Goal: Find specific page/section: Find specific page/section

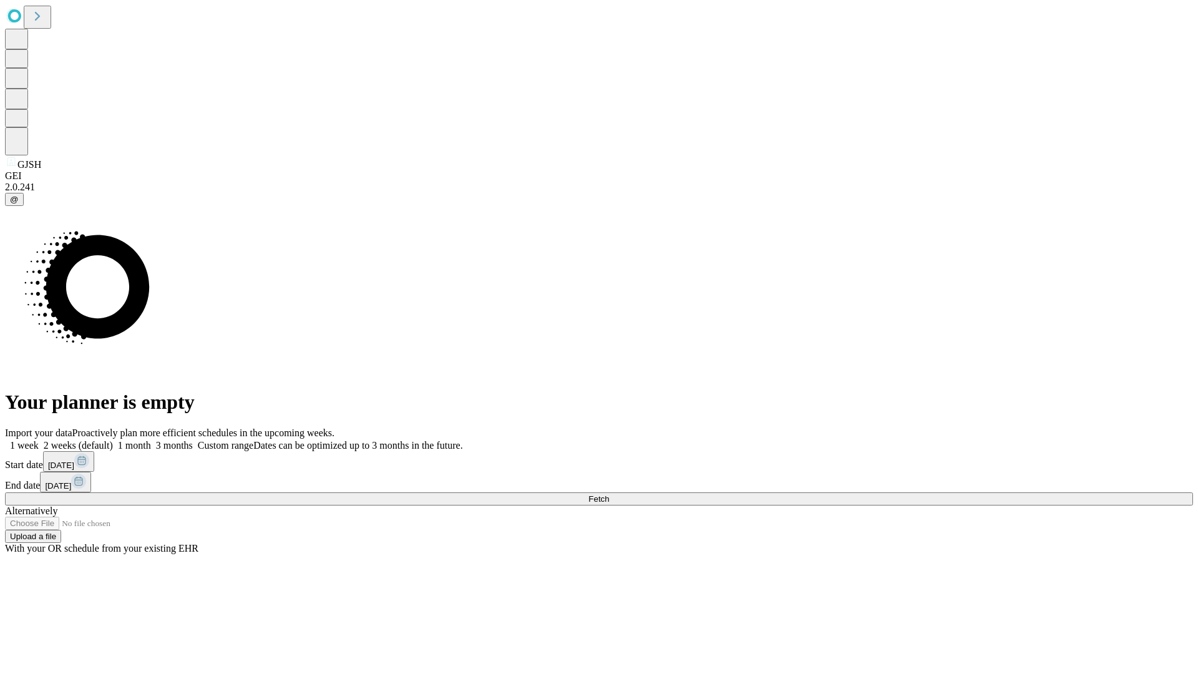
click at [609, 494] on span "Fetch" at bounding box center [599, 498] width 21 height 9
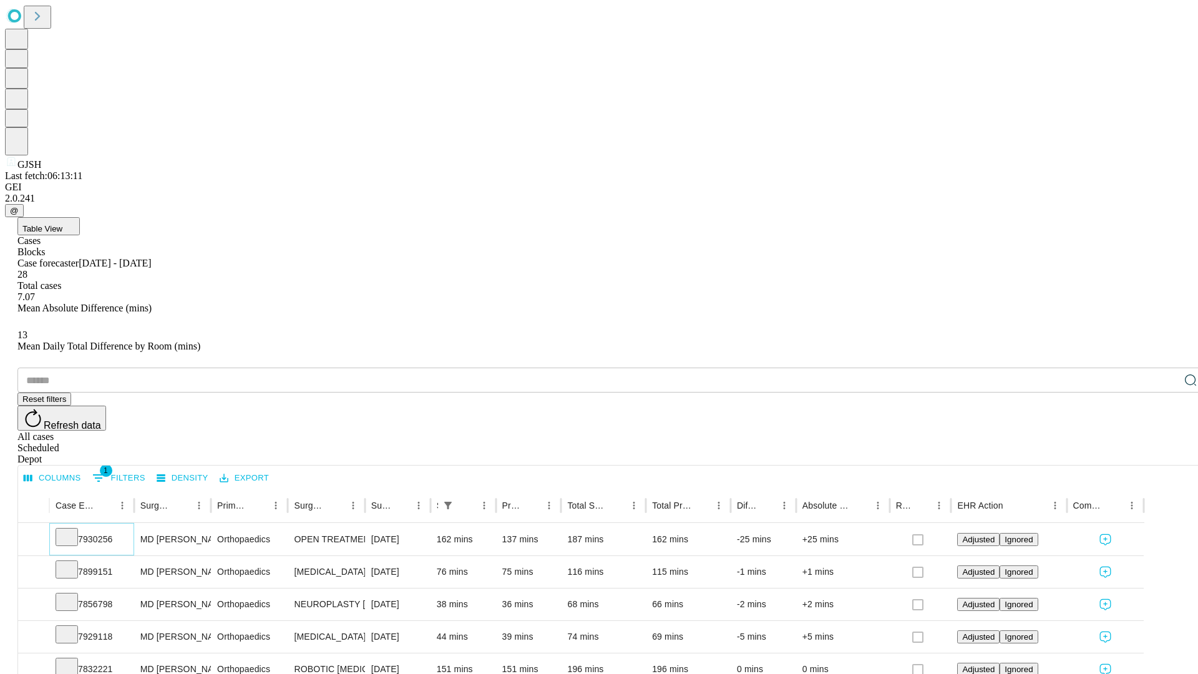
click at [73, 530] on icon at bounding box center [67, 536] width 12 height 12
